Goal: Transaction & Acquisition: Purchase product/service

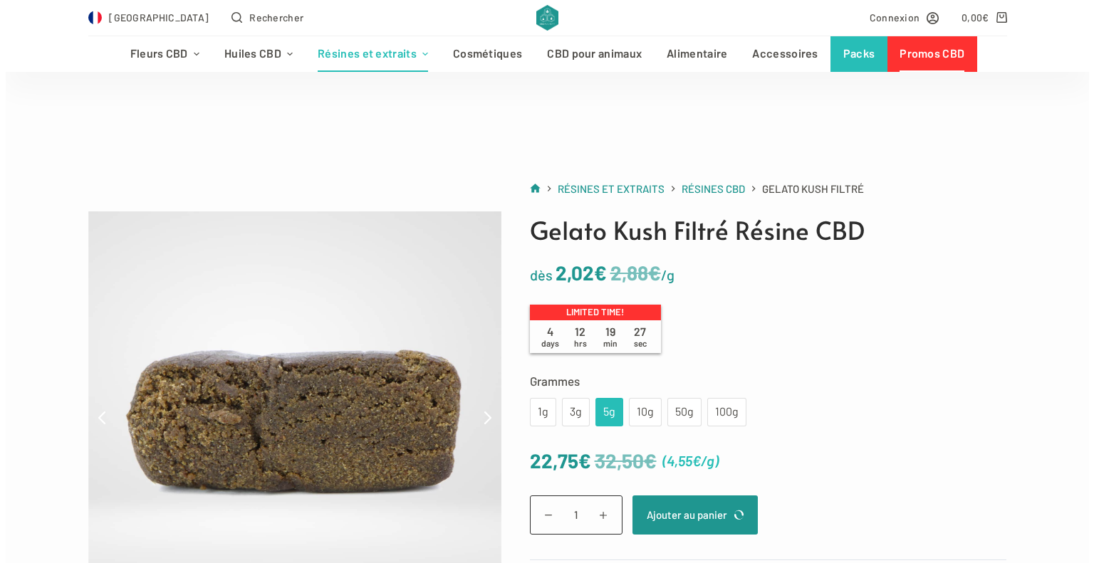
scroll to position [142, 0]
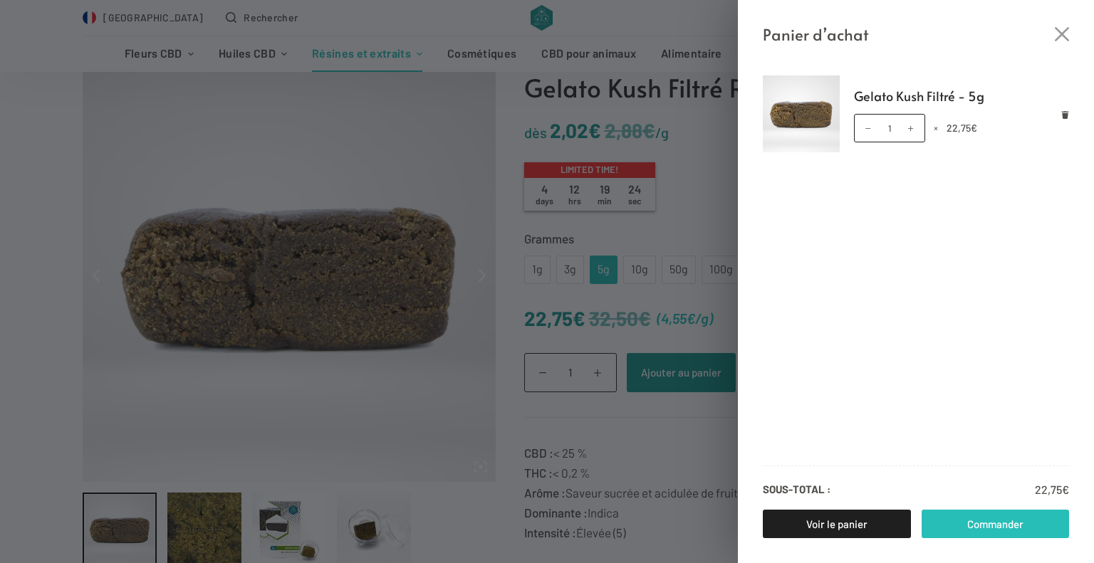
click at [960, 517] on link "Commander" at bounding box center [995, 524] width 148 height 28
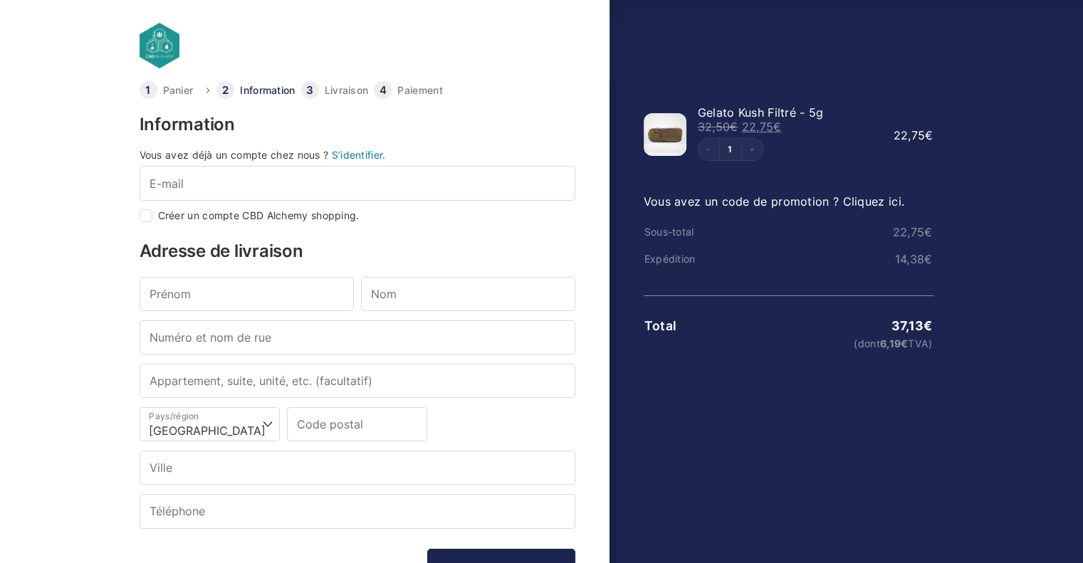
drag, startPoint x: 1001, startPoint y: 75, endPoint x: 952, endPoint y: 84, distance: 50.0
click at [948, 81] on div "Afficher le récapitulatif de la commande Masquer le récapitulatif de la command…" at bounding box center [778, 376] width 338 height 591
click at [224, 203] on div "Vous avez déjà un compte chez nous ? S’identifier. E-mail * Créer un compte CBD…" at bounding box center [358, 186] width 436 height 72
click at [222, 184] on input "E-mail *" at bounding box center [358, 183] width 436 height 34
click at [191, 300] on input "Prénom *" at bounding box center [247, 294] width 214 height 34
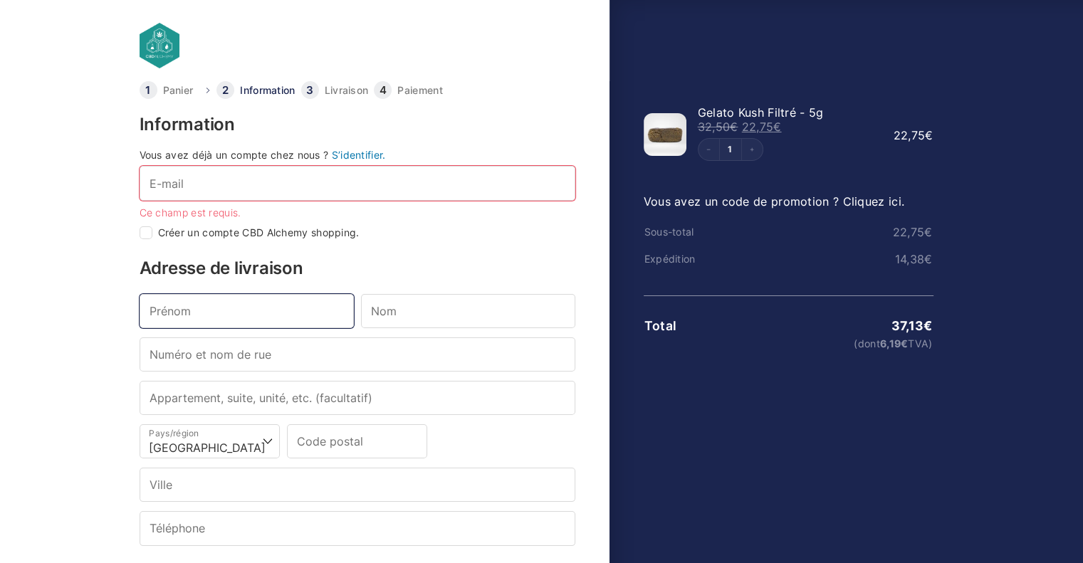
type input "lucie"
click at [421, 303] on input "Nom *" at bounding box center [468, 311] width 214 height 34
type input "lo"
click at [205, 323] on input "lucie" at bounding box center [247, 311] width 214 height 34
click at [194, 353] on input "Numéro et nom de rue *" at bounding box center [358, 354] width 436 height 34
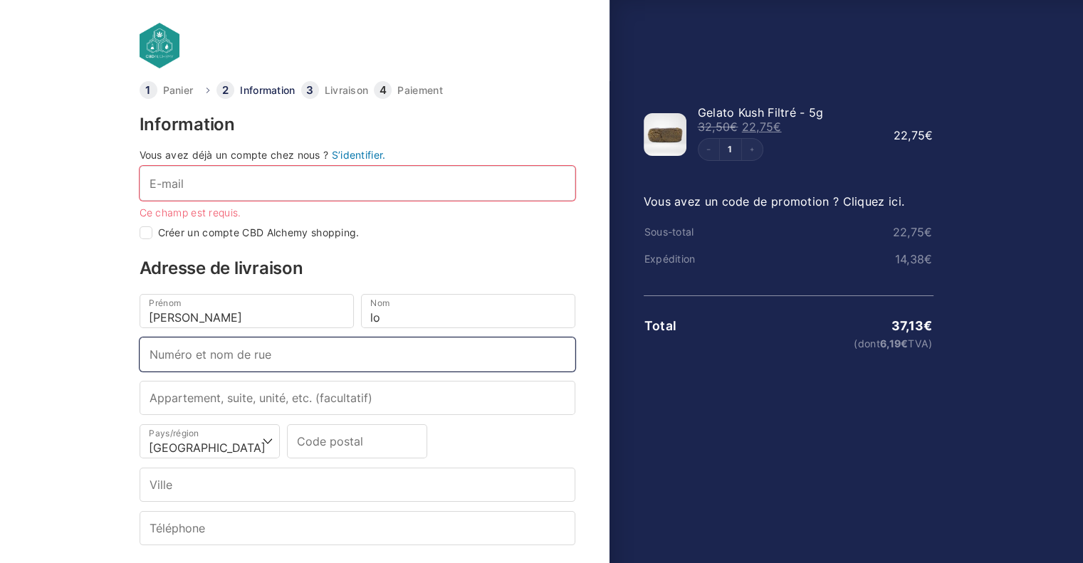
type input "10 rue de la poire"
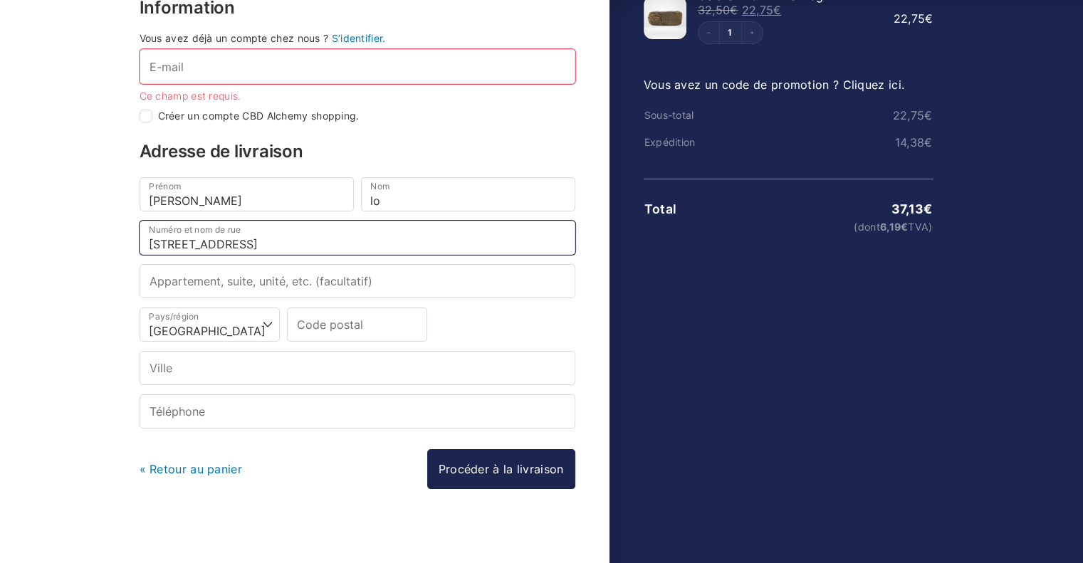
scroll to position [120, 0]
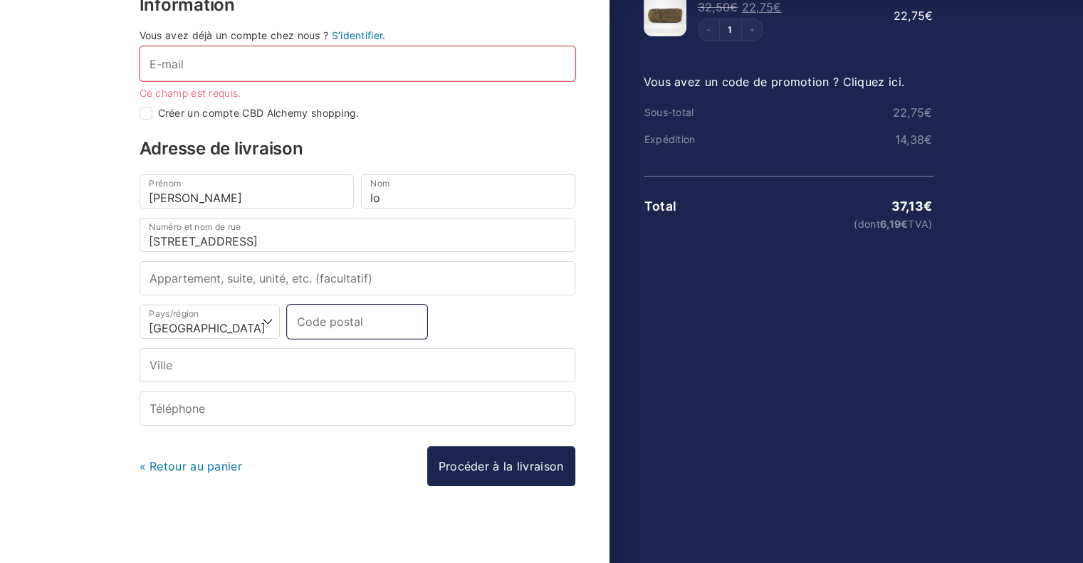
click at [347, 318] on input "Code postal *" at bounding box center [357, 322] width 140 height 34
type input "42000"
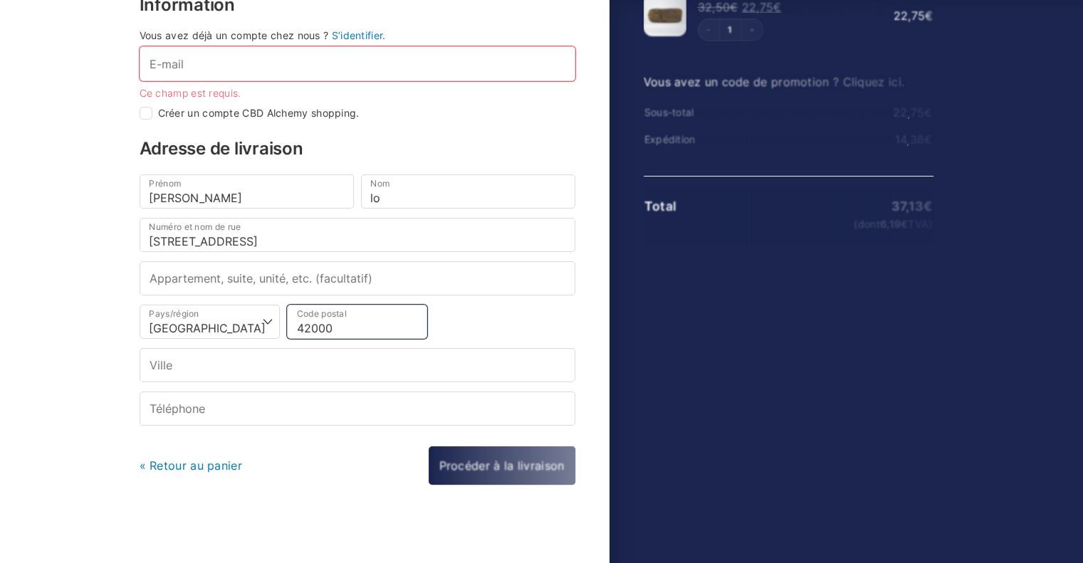
scroll to position [118, 0]
type input "Saint-Étienne"
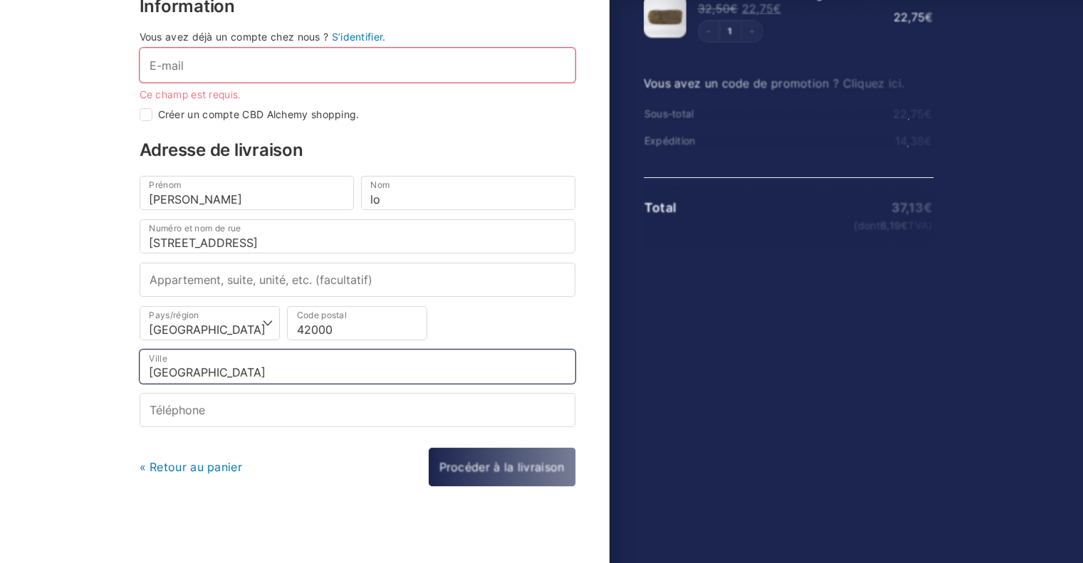
click at [164, 372] on input "Saint-Étienne" at bounding box center [358, 367] width 436 height 34
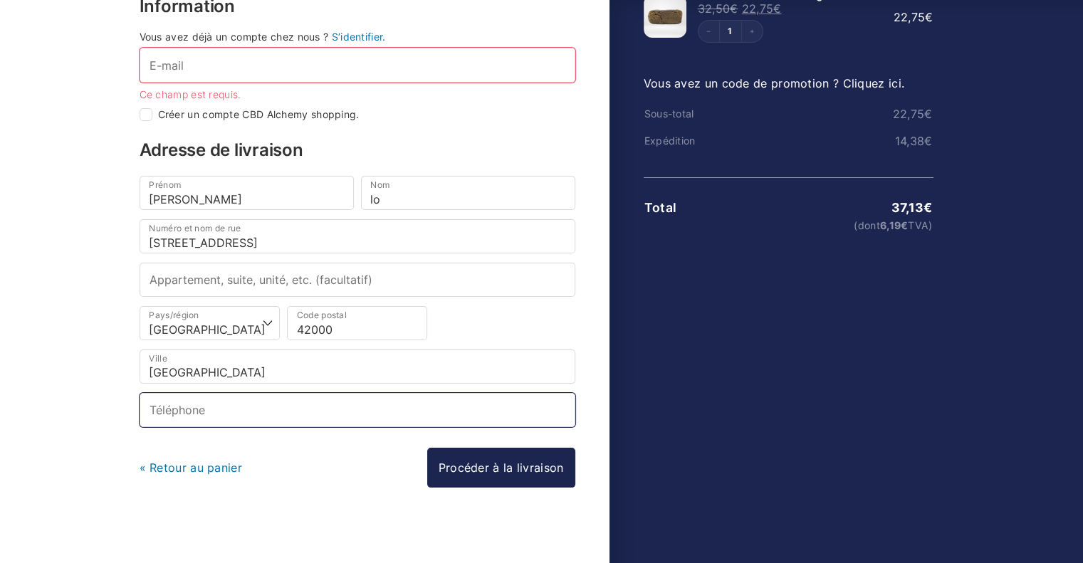
click at [216, 402] on input "Téléphone *" at bounding box center [358, 410] width 436 height 34
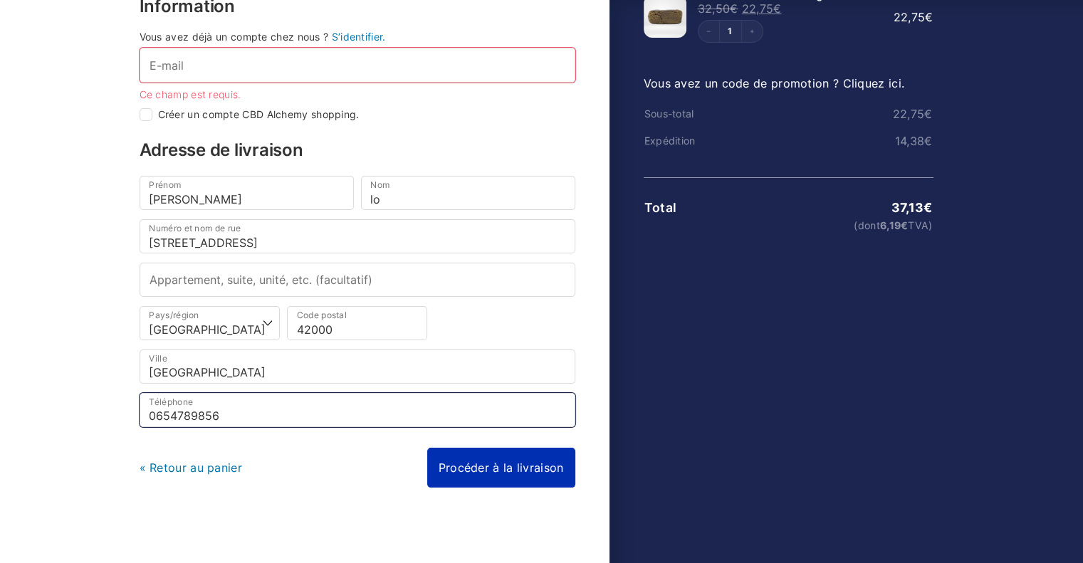
type input "0654789856"
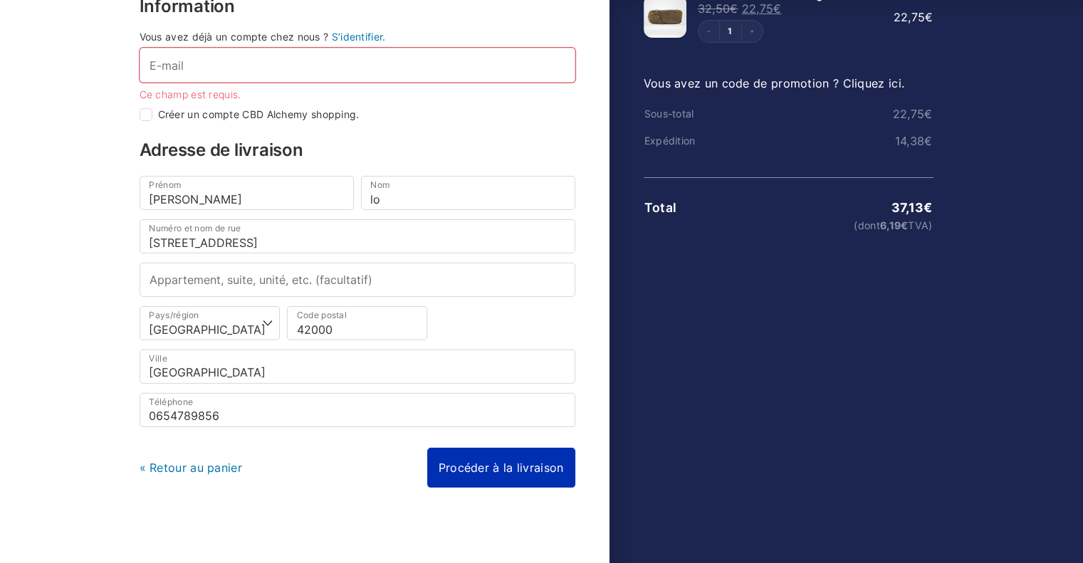
click at [513, 478] on link "Procéder à la livraison" at bounding box center [501, 468] width 148 height 40
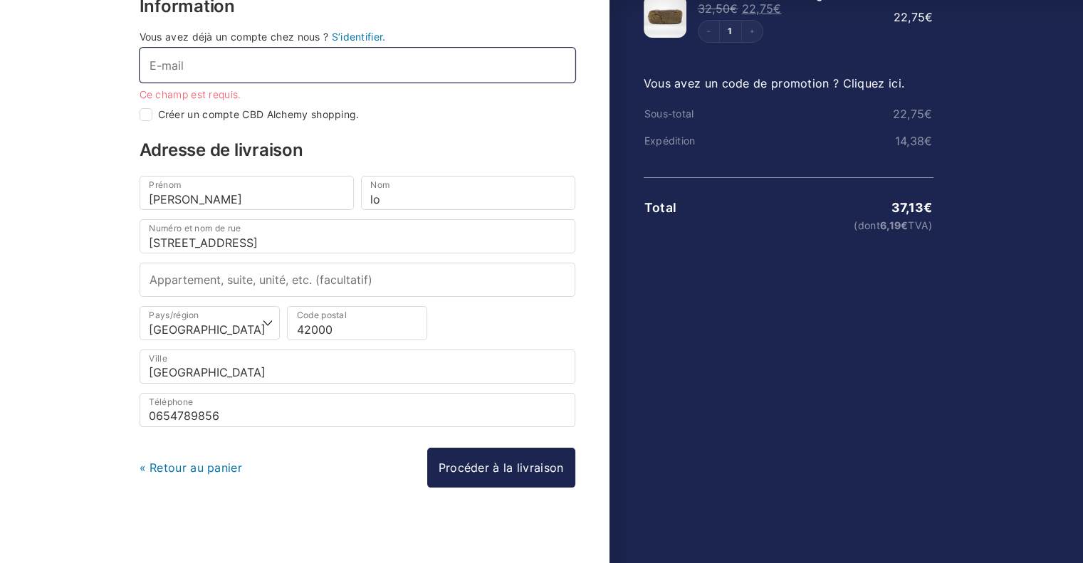
scroll to position [47, 0]
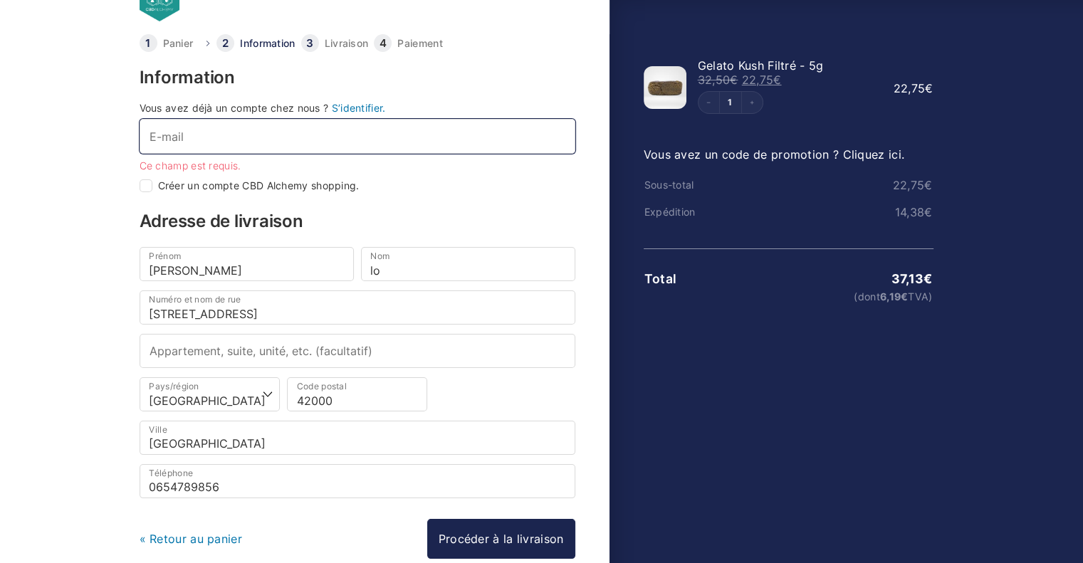
click at [313, 131] on input "E-mail *" at bounding box center [358, 136] width 436 height 34
type input "lucie.lo@gmail.com"
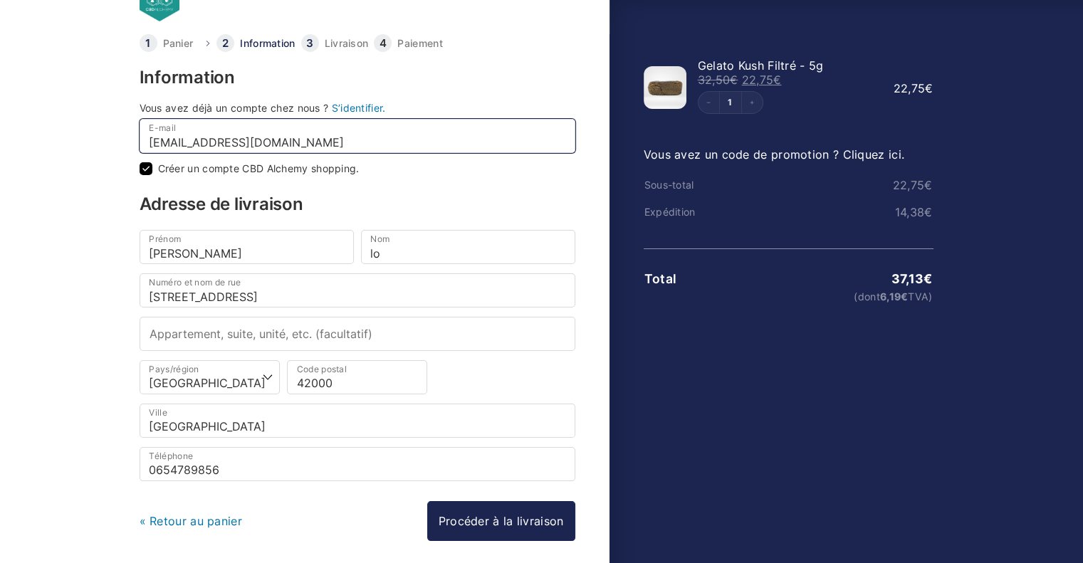
checkbox input "true"
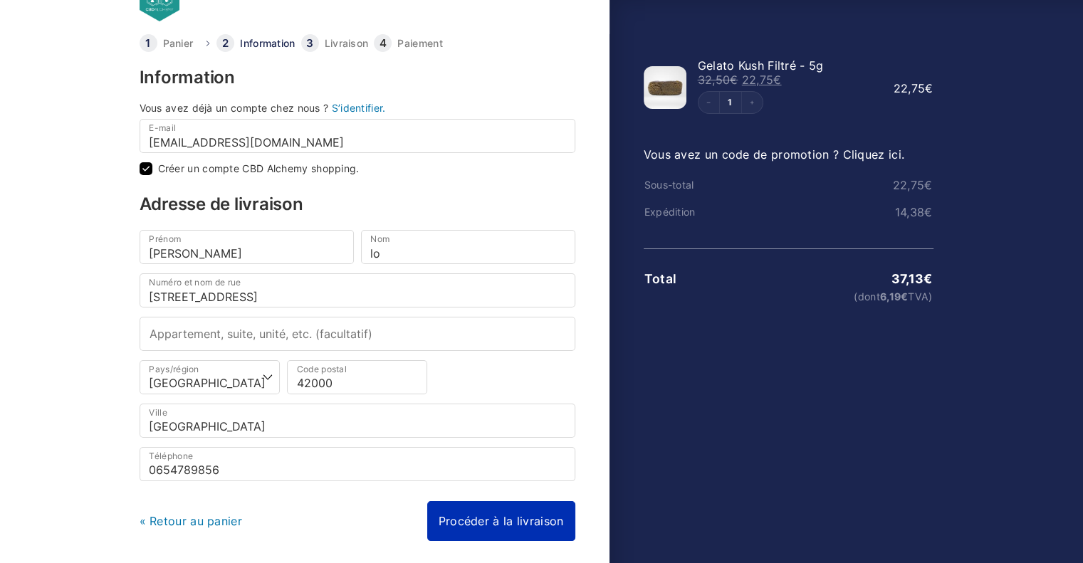
click at [513, 517] on link "Procéder à la livraison" at bounding box center [501, 521] width 148 height 40
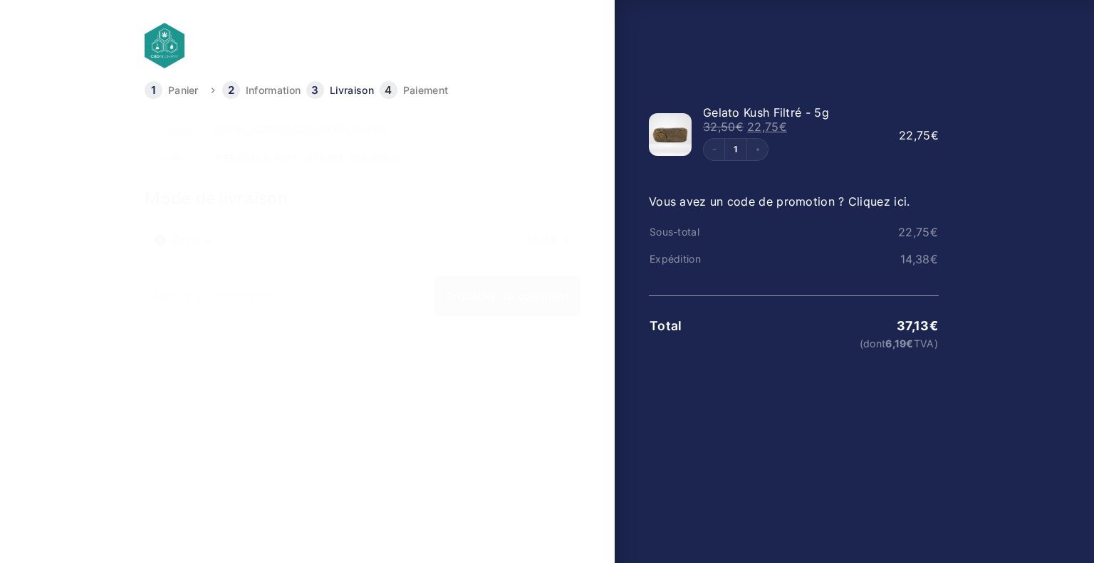
click at [524, 234] on label "Zone A 14,38 €" at bounding box center [371, 239] width 399 height 11
click at [167, 234] on input "Zone A 14,38 €" at bounding box center [160, 240] width 13 height 13
click at [481, 290] on link "Procéder au paiement" at bounding box center [507, 296] width 146 height 40
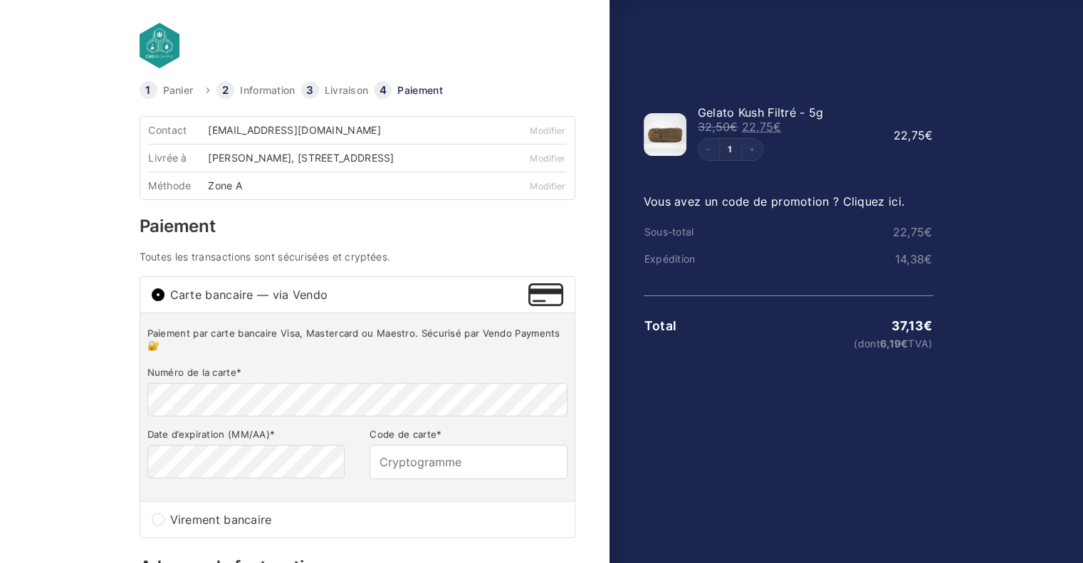
click at [157, 54] on link at bounding box center [286, 46] width 292 height 46
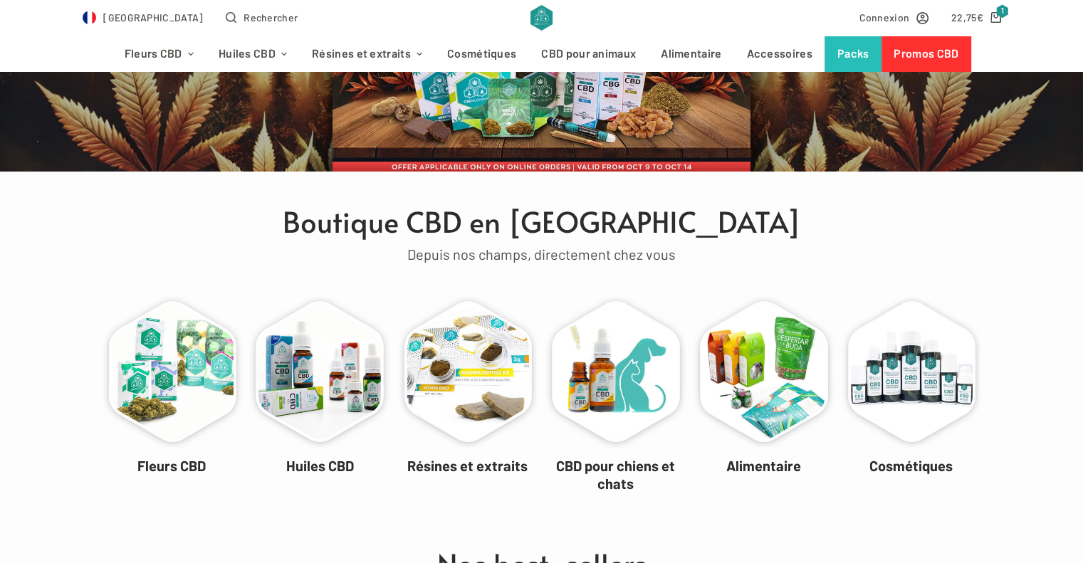
scroll to position [285, 0]
